Goal: Book appointment/travel/reservation

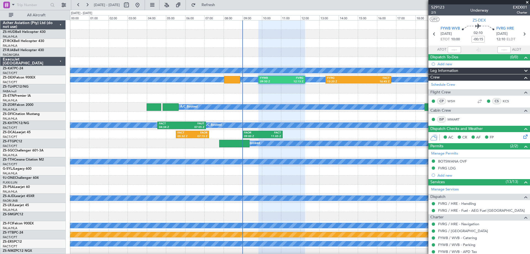
click at [131, 8] on button at bounding box center [126, 5] width 9 height 9
select select "8"
select select "2025"
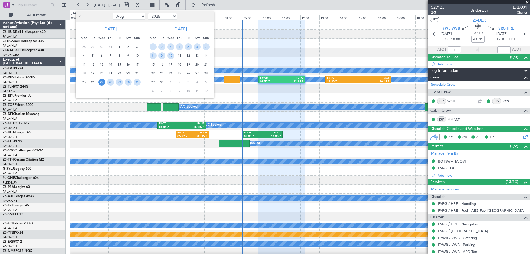
click at [210, 18] on button "Next month" at bounding box center [209, 16] width 6 height 9
click at [209, 15] on span "Next month" at bounding box center [208, 15] width 3 height 3
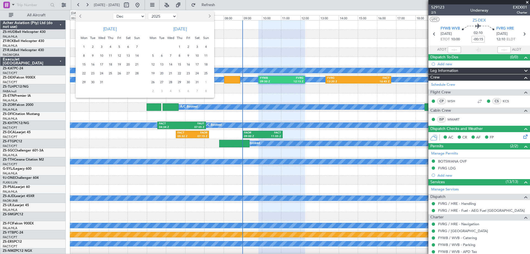
select select "1"
select select "2026"
click at [210, 16] on span "Next month" at bounding box center [208, 15] width 3 height 3
click at [209, 16] on span "Next month" at bounding box center [208, 15] width 3 height 3
click at [210, 17] on button "Next month" at bounding box center [209, 16] width 6 height 9
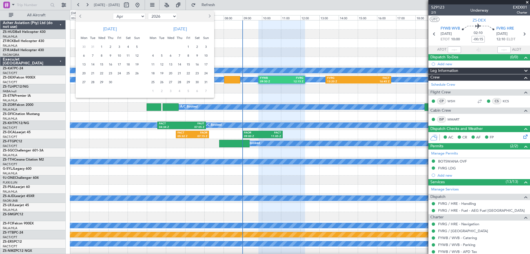
click at [211, 15] on button "Next month" at bounding box center [209, 16] width 6 height 9
click at [179, 48] on span "4" at bounding box center [179, 46] width 7 height 7
click at [171, 56] on span "10" at bounding box center [170, 55] width 7 height 7
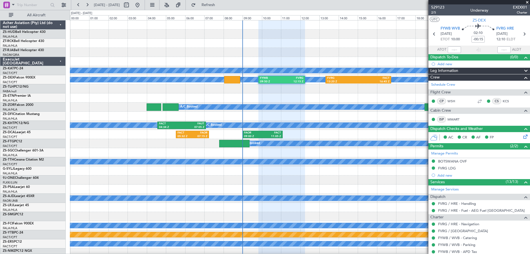
select select "6"
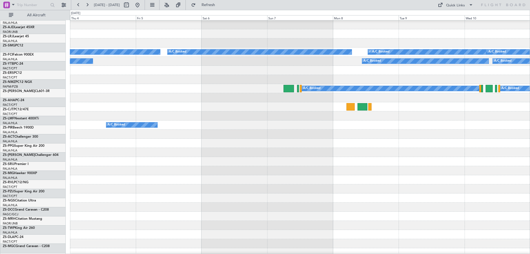
scroll to position [193, 0]
